Goal: Communication & Community: Answer question/provide support

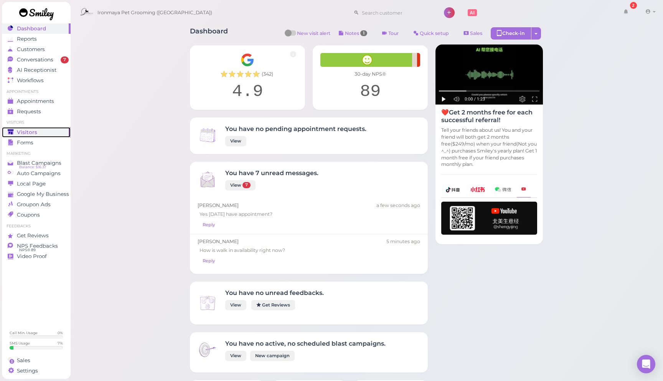
click at [43, 134] on div "Visitors" at bounding box center [35, 132] width 55 height 7
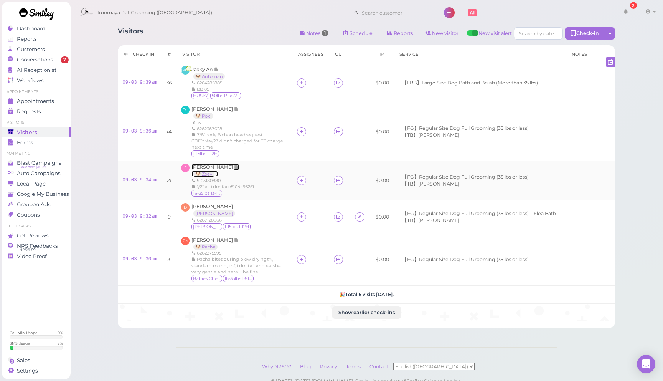
click at [213, 168] on span "[PERSON_NAME]" at bounding box center [213, 167] width 43 height 6
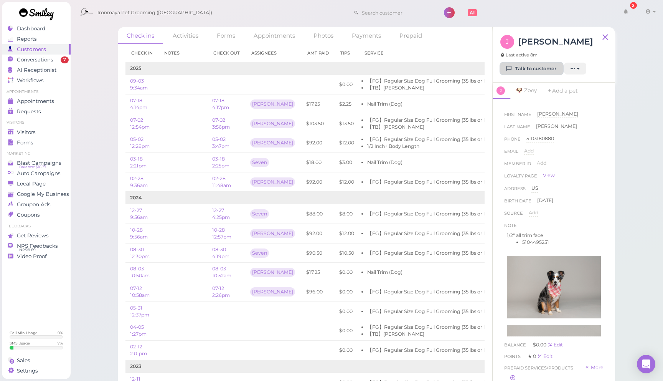
click at [530, 67] on link "Talk to customer" at bounding box center [531, 69] width 63 height 12
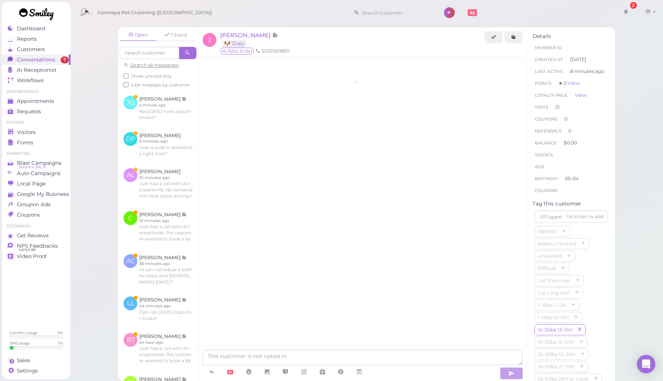
scroll to position [941, 0]
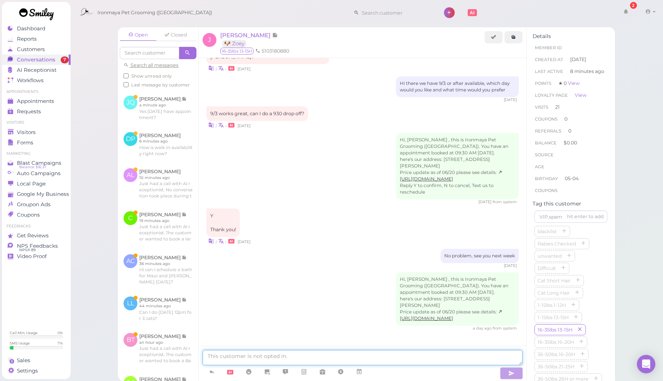
click at [353, 354] on textarea at bounding box center [363, 357] width 320 height 15
type textarea "h"
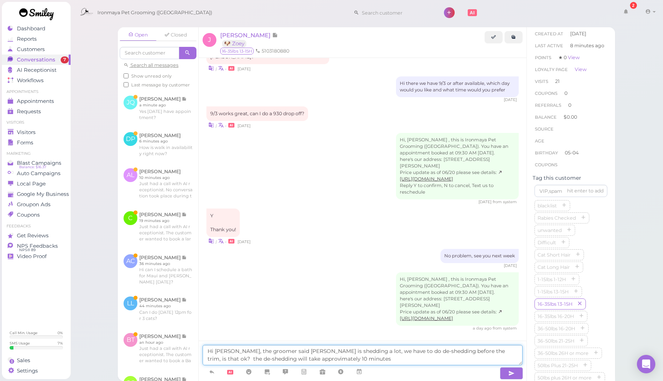
click at [286, 359] on textarea "Hi Jaimie, the groomer said Zoey is shedding a lot, we have to do de-shedding b…" at bounding box center [363, 355] width 320 height 20
type textarea "Hi Jaimie, the groomer said Zoey is shedding a lot, we have to do de-shedding b…"
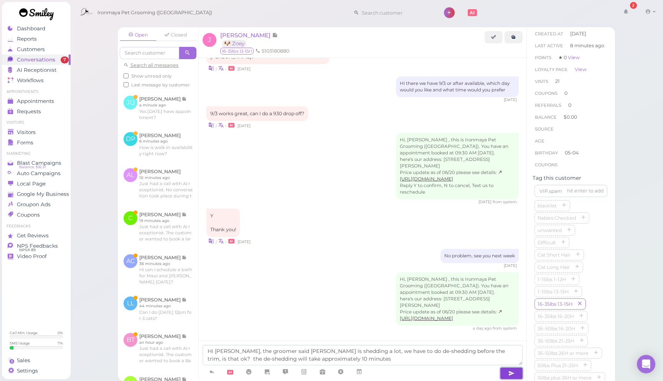
drag, startPoint x: 512, startPoint y: 370, endPoint x: 507, endPoint y: 361, distance: 10.7
click at [513, 370] on icon "button" at bounding box center [511, 373] width 6 height 8
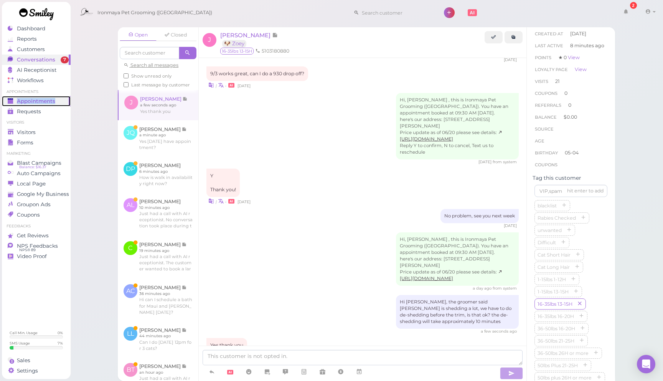
scroll to position [1011, 0]
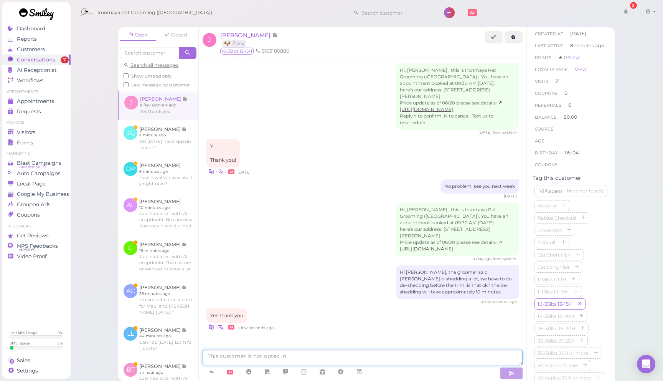
click at [369, 355] on textarea at bounding box center [363, 357] width 320 height 15
type textarea "thank you, we'll let the groomer know"
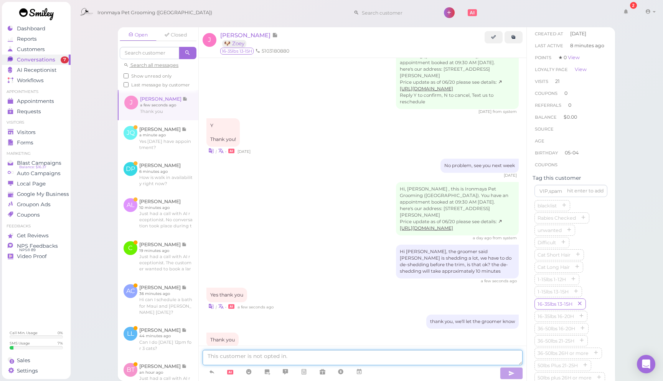
scroll to position [1056, 0]
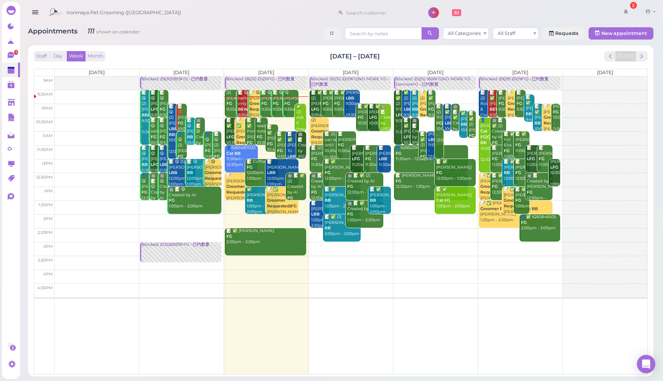
click at [272, 41] on div "Appointments 111 shown on calendar All Categories All Staff Requests New appoin…" at bounding box center [341, 34] width 626 height 14
click at [262, 81] on div "Blocked: 26(32) 21(20FG) • 已约数量" at bounding box center [266, 79] width 80 height 6
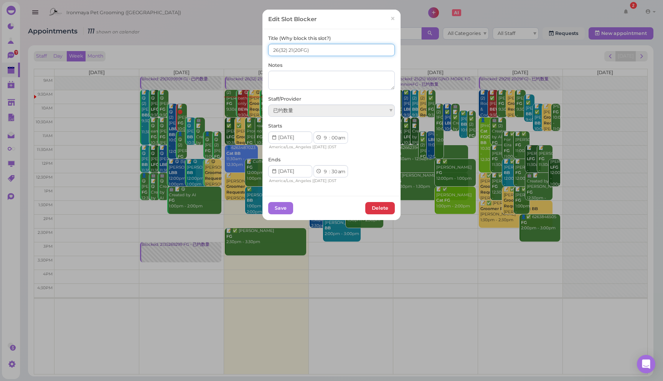
click at [277, 52] on input "26(32) 21(20FG)" at bounding box center [331, 50] width 127 height 12
type input "27(32) 21(20FG)"
click at [284, 206] on button "Save" at bounding box center [280, 208] width 25 height 12
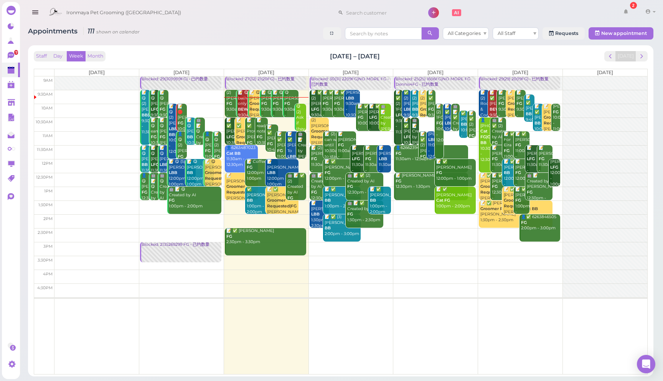
drag, startPoint x: 38, startPoint y: 18, endPoint x: 38, endPoint y: 34, distance: 16.5
click at [37, 17] on icon "button" at bounding box center [35, 13] width 8 height 10
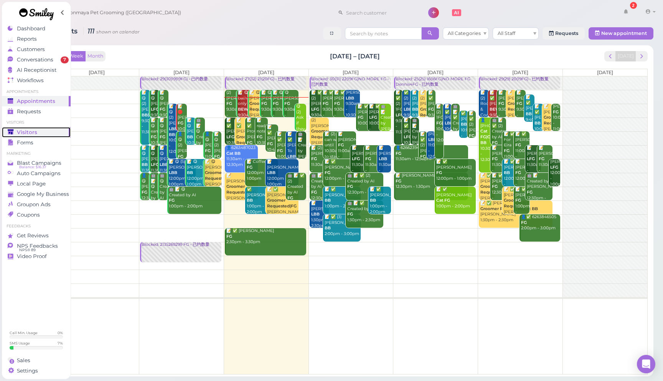
click at [49, 135] on div "Visitors" at bounding box center [35, 132] width 55 height 7
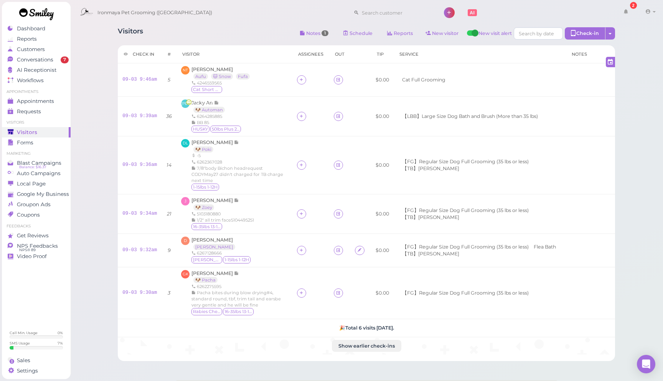
click at [236, 29] on div "Visitors Notes 1 Schedule Reports New visitor New visit alert Check-in Customer…" at bounding box center [366, 34] width 497 height 14
click at [230, 69] on span "[PERSON_NAME]" at bounding box center [212, 69] width 41 height 6
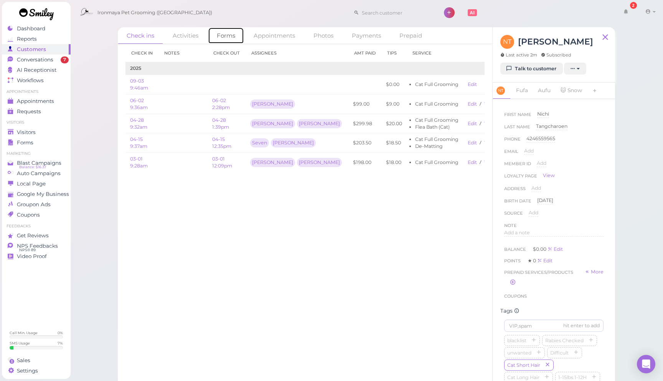
click at [224, 38] on link "Forms" at bounding box center [226, 35] width 36 height 17
